Goal: Task Accomplishment & Management: Manage account settings

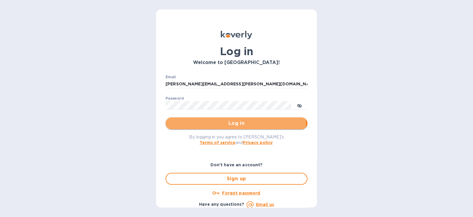
click at [202, 123] on span "Log in" at bounding box center [236, 123] width 133 height 7
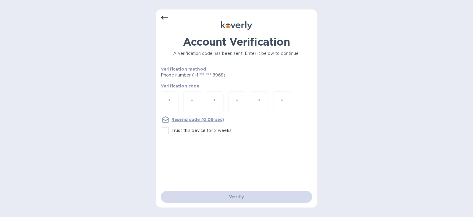
click at [164, 130] on input "Trust this device for 2 weeks" at bounding box center [165, 130] width 12 height 12
checkbox input "true"
click at [169, 104] on input "number" at bounding box center [170, 101] width 8 height 11
type input "1"
type input "8"
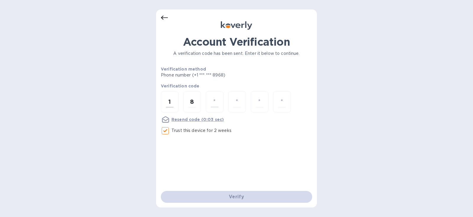
type input "6"
type input "7"
type input "9"
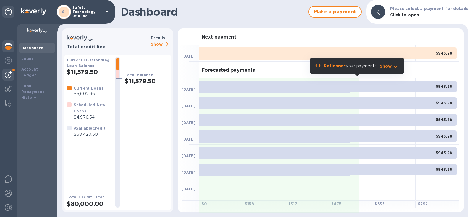
click at [11, 73] on img at bounding box center [8, 74] width 7 height 7
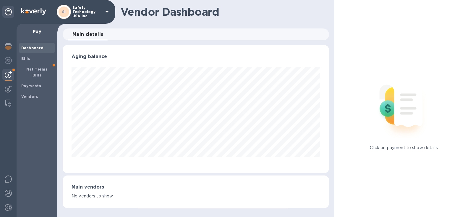
scroll to position [295783, 295646]
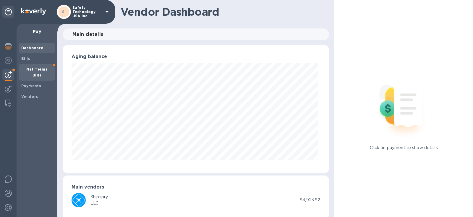
click at [39, 70] on b "Net Terms Bills" at bounding box center [37, 72] width 22 height 10
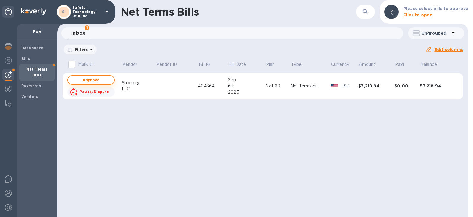
click at [91, 80] on span "Approve" at bounding box center [91, 79] width 37 height 7
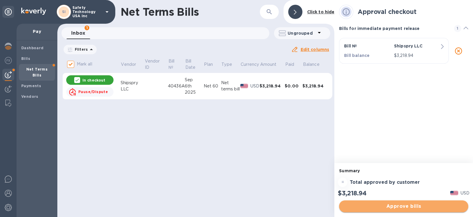
click at [418, 205] on span "Approve bills" at bounding box center [404, 205] width 120 height 7
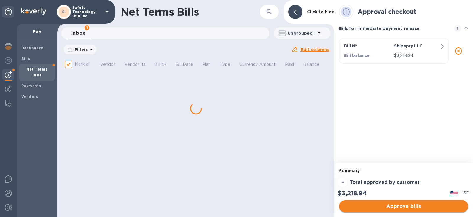
checkbox input "false"
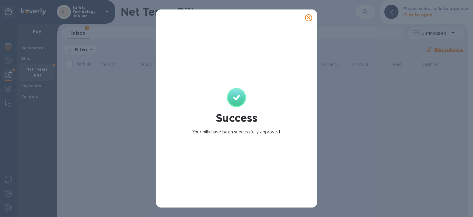
click at [309, 17] on icon at bounding box center [308, 17] width 7 height 7
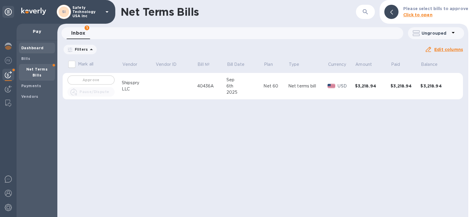
click at [30, 51] on div "Dashboard" at bounding box center [37, 48] width 36 height 11
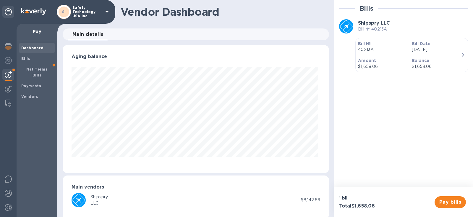
scroll to position [128, 264]
click at [27, 94] on b "Vendors" at bounding box center [29, 96] width 17 height 4
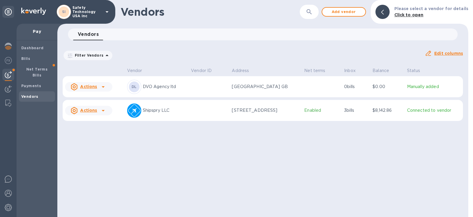
click at [311, 113] on p "Enabled" at bounding box center [321, 110] width 35 height 6
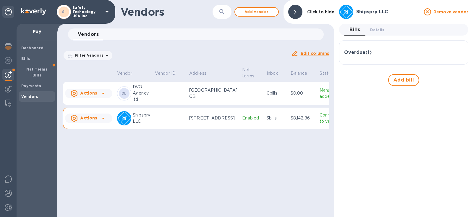
click at [360, 50] on h3 "Overdue ( 1 )" at bounding box center [358, 53] width 28 height 6
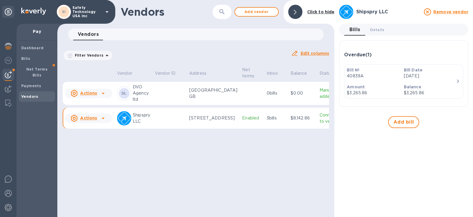
click at [101, 122] on icon at bounding box center [103, 118] width 7 height 7
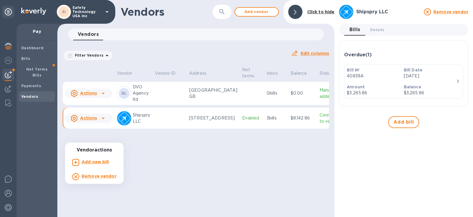
click at [159, 183] on div at bounding box center [236, 108] width 473 height 217
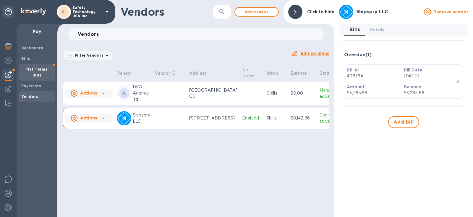
click at [32, 69] on b "Net Terms Bills" at bounding box center [37, 72] width 22 height 10
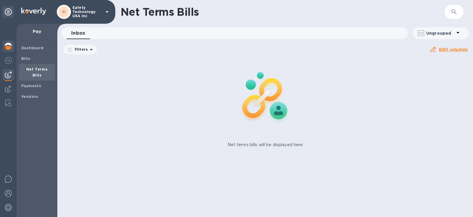
click at [6, 49] on img at bounding box center [8, 46] width 7 height 7
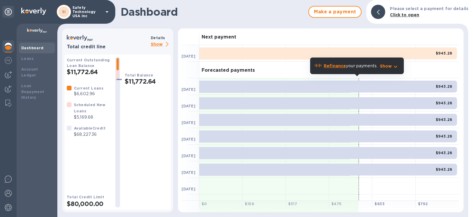
click at [154, 43] on p "Show" at bounding box center [161, 44] width 20 height 7
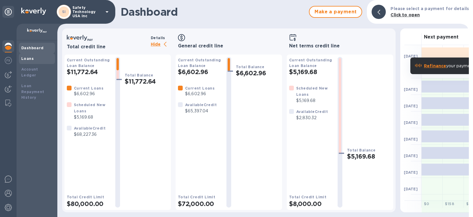
click at [33, 56] on div "Loans" at bounding box center [36, 59] width 31 height 6
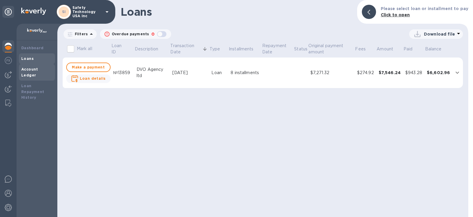
click at [33, 70] on b "Account Ledger" at bounding box center [29, 72] width 17 height 10
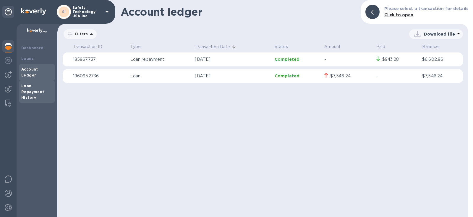
click at [32, 86] on b "Loan Repayment History" at bounding box center [32, 91] width 23 height 16
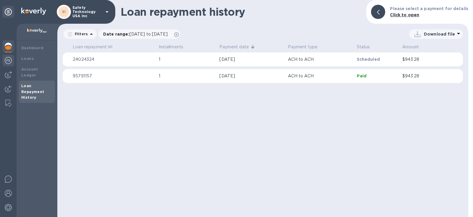
click at [7, 64] on div at bounding box center [8, 60] width 12 height 13
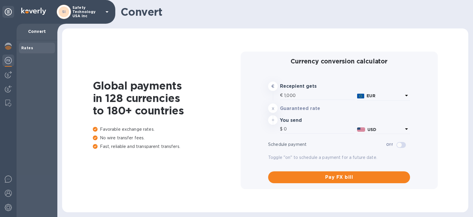
type input "1,181.09"
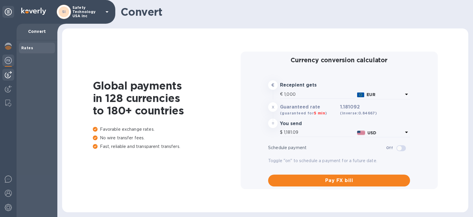
click at [7, 78] on img at bounding box center [8, 74] width 7 height 7
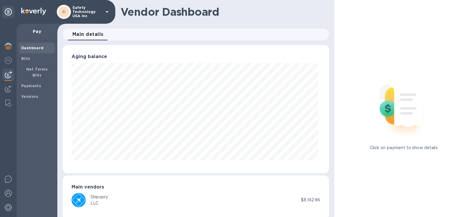
scroll to position [8, 0]
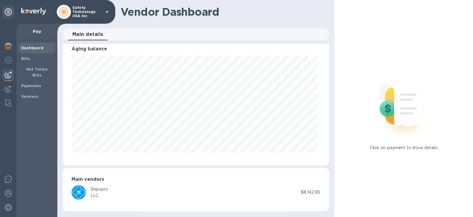
click at [95, 188] on div "Shipspry" at bounding box center [99, 189] width 17 height 6
click at [28, 94] on b "Vendors" at bounding box center [29, 96] width 17 height 4
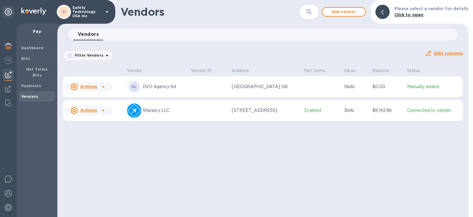
click at [312, 113] on p "Enabled" at bounding box center [321, 110] width 35 height 6
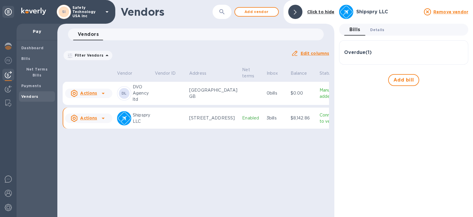
click at [380, 30] on span "Details 0" at bounding box center [377, 30] width 14 height 6
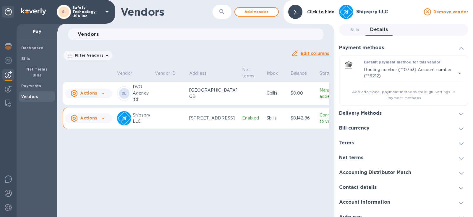
scroll to position [7, 0]
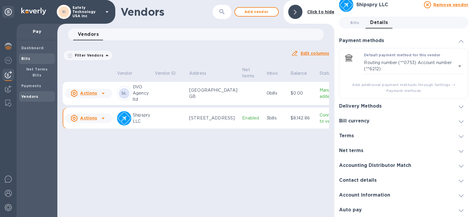
click at [30, 57] on span "Bills" at bounding box center [36, 59] width 31 height 6
